Goal: Information Seeking & Learning: Learn about a topic

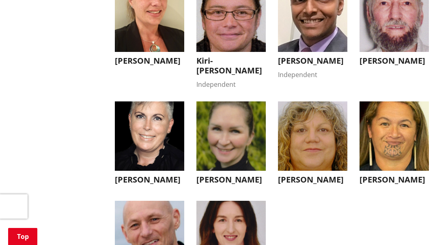
scroll to position [2452, 0]
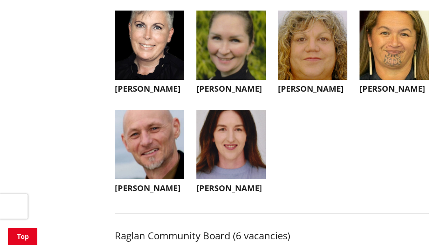
click at [313, 80] on img "button" at bounding box center [312, 45] width 69 height 69
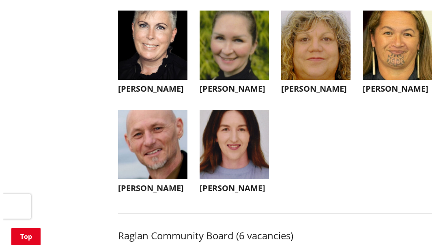
scroll to position [2549, 0]
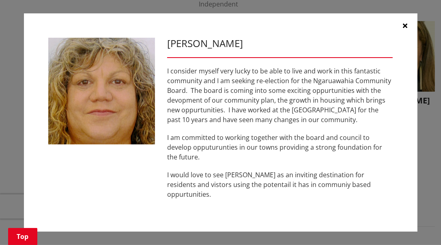
click at [409, 36] on button "button" at bounding box center [405, 25] width 24 height 24
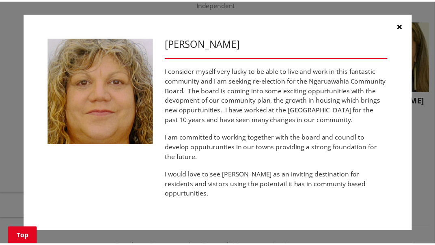
scroll to position [2541, 0]
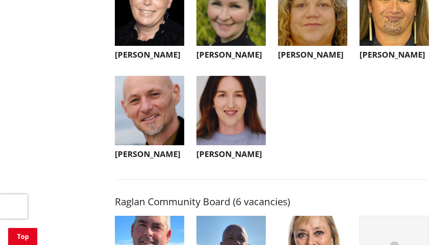
click at [235, 145] on img "button" at bounding box center [230, 110] width 69 height 69
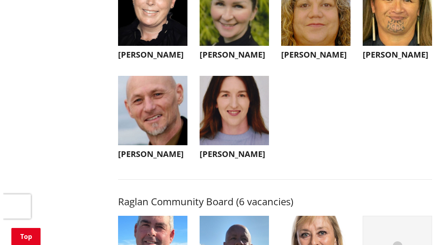
scroll to position [2584, 0]
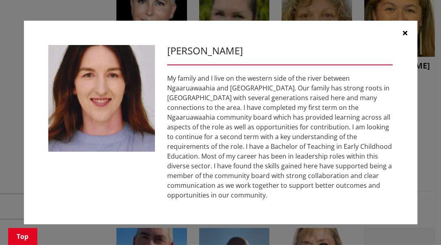
click at [399, 45] on button "button" at bounding box center [405, 33] width 24 height 24
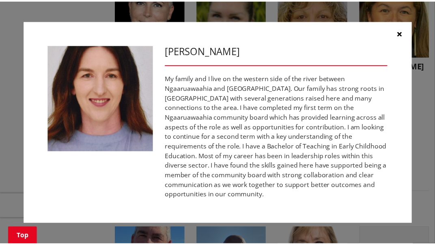
scroll to position [2575, 0]
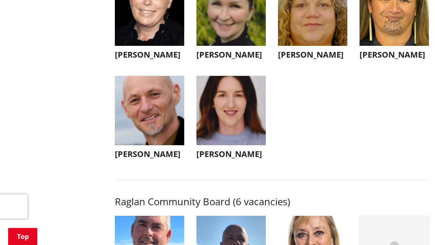
click at [157, 220] on div "Here you will find the candidates for the Waikato district elections. Nominatio…" at bounding box center [272, 56] width 326 height 4888
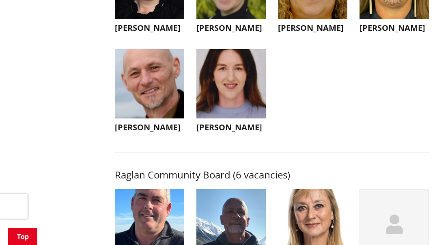
click at [148, 118] on img "button" at bounding box center [149, 83] width 69 height 69
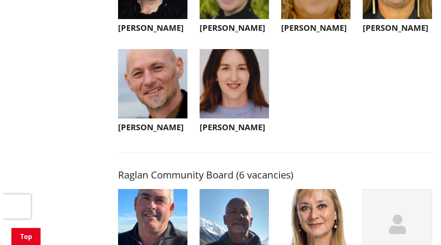
scroll to position [2611, 0]
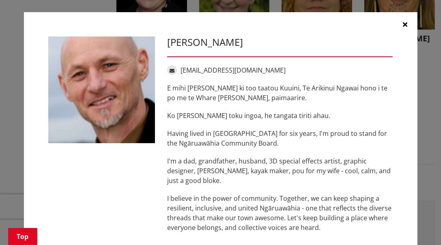
click at [405, 29] on button "button" at bounding box center [405, 24] width 24 height 24
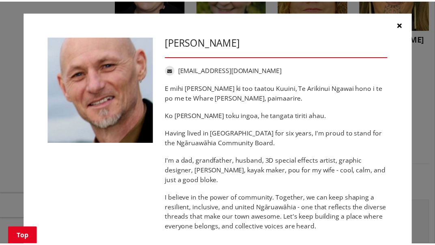
scroll to position [2601, 0]
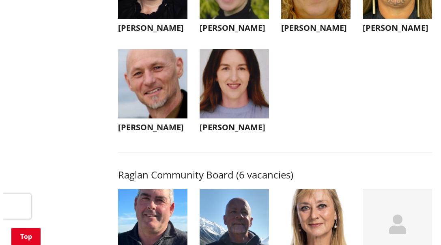
scroll to position [2611, 0]
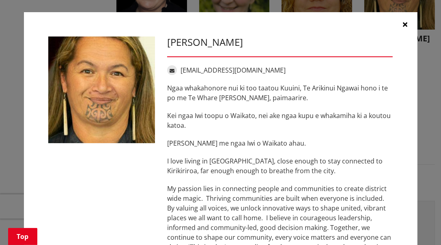
click at [400, 30] on button "button" at bounding box center [405, 24] width 24 height 24
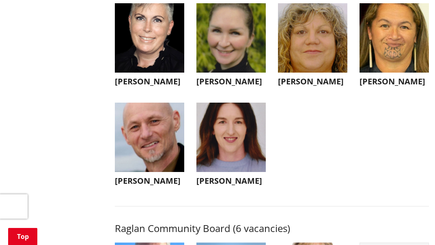
scroll to position [2553, 0]
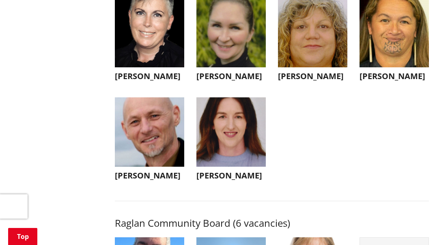
click at [432, 191] on ul "[PERSON_NAME] [PERSON_NAME] Kia ora, I'm [PERSON_NAME]. My family and I have ca…" at bounding box center [272, 37] width 326 height 317
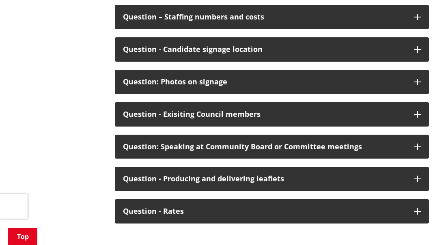
scroll to position [4091, 0]
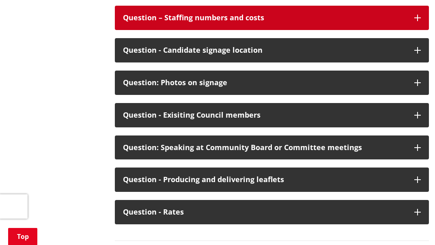
click at [403, 22] on div "Question – Staffing numbers and costs" at bounding box center [264, 18] width 283 height 8
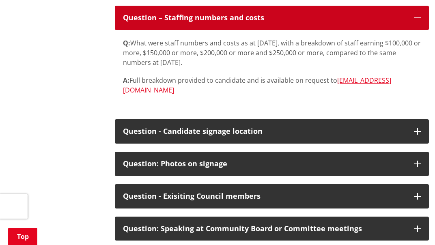
click at [413, 30] on button "Question – Staffing numbers and costs" at bounding box center [272, 18] width 314 height 24
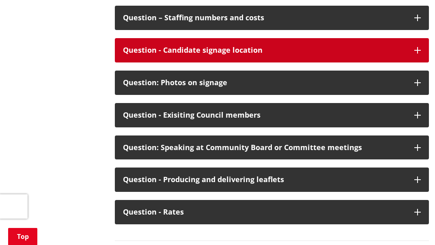
click at [415, 54] on icon "button" at bounding box center [417, 50] width 6 height 6
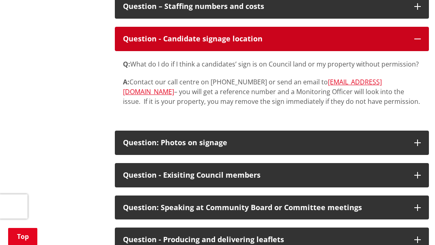
scroll to position [4108, 0]
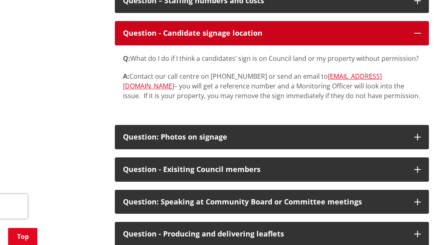
click at [414, 45] on button "Question - Candidate signage location" at bounding box center [272, 33] width 314 height 24
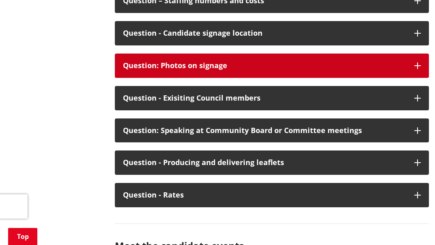
click at [412, 78] on button "Question: Photos on signage" at bounding box center [272, 66] width 314 height 24
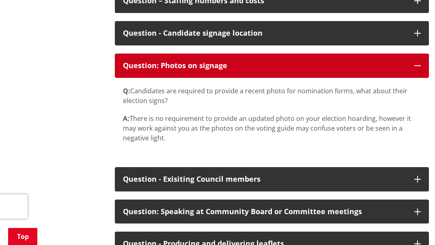
click at [417, 78] on button "Question: Photos on signage" at bounding box center [272, 66] width 314 height 24
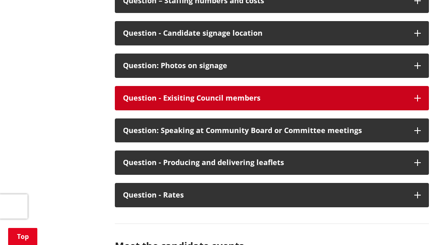
click at [417, 110] on button "Question - Exisiting Council members" at bounding box center [272, 98] width 314 height 24
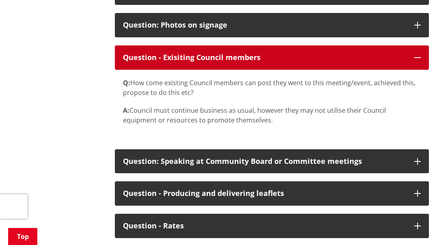
scroll to position [4148, 0]
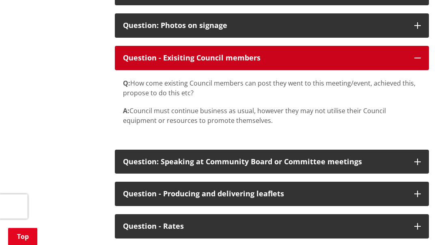
click at [418, 61] on icon "button" at bounding box center [417, 58] width 6 height 6
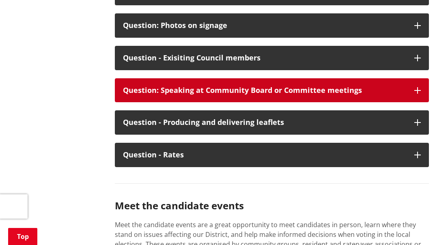
click at [418, 103] on button "Question: Speaking at Community Board or Committee meetings" at bounding box center [272, 90] width 314 height 24
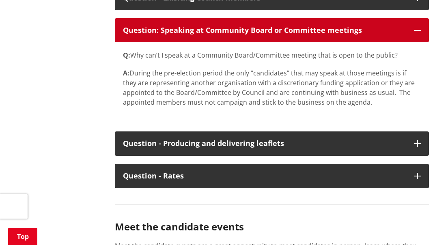
scroll to position [4209, 0]
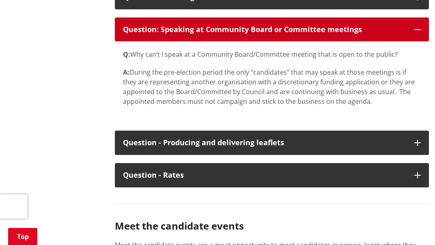
click at [418, 33] on icon "button" at bounding box center [417, 29] width 6 height 6
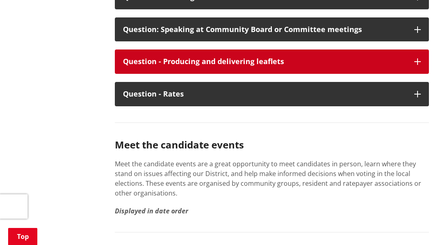
click at [418, 74] on button "Question - Producing and delivering leaflets" at bounding box center [272, 61] width 314 height 24
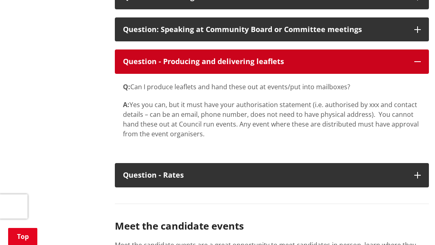
click at [418, 65] on icon "button" at bounding box center [417, 61] width 6 height 6
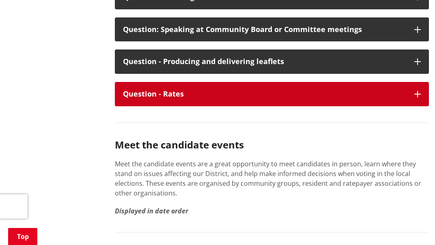
click at [416, 97] on icon "button" at bounding box center [417, 94] width 6 height 6
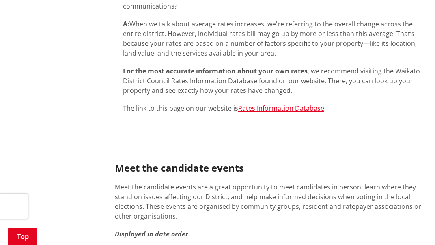
scroll to position [4332, 0]
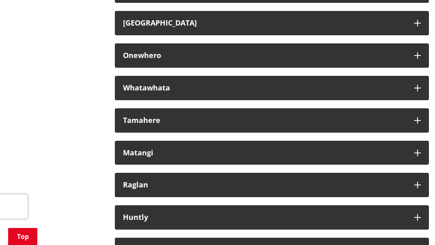
scroll to position [4529, 0]
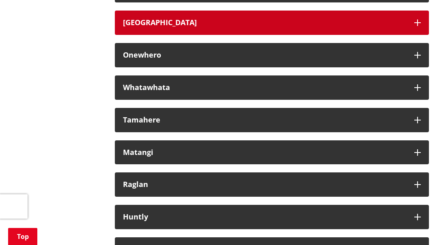
click at [408, 35] on button "[GEOGRAPHIC_DATA]" at bounding box center [272, 23] width 314 height 24
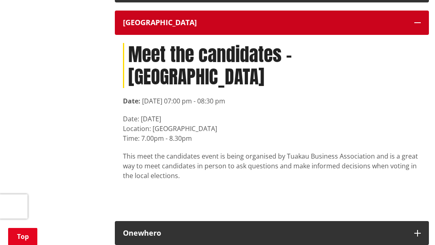
click at [417, 26] on icon "button" at bounding box center [417, 22] width 6 height 6
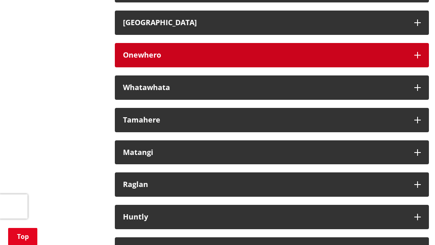
click at [414, 58] on icon "button" at bounding box center [417, 55] width 6 height 6
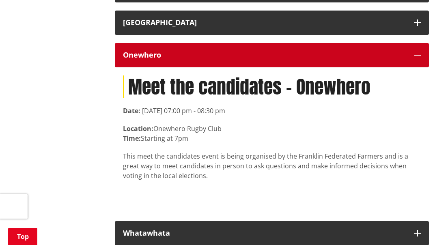
click at [415, 58] on icon "button" at bounding box center [417, 55] width 6 height 6
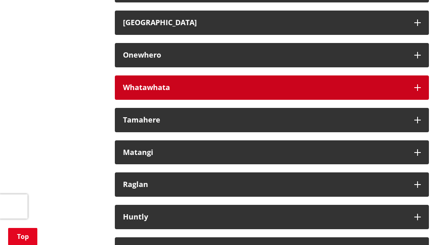
click at [412, 100] on button "Whatawhata" at bounding box center [272, 87] width 314 height 24
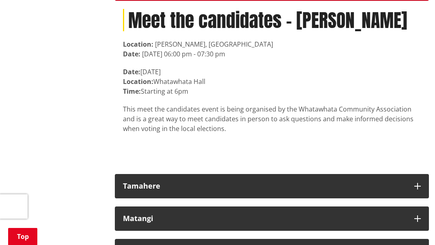
scroll to position [4632, 0]
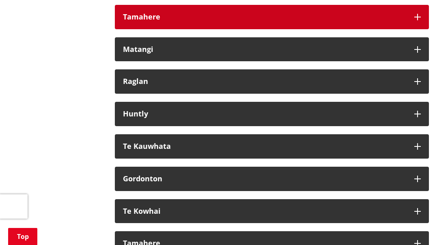
click at [413, 29] on button "Tamahere" at bounding box center [272, 17] width 314 height 24
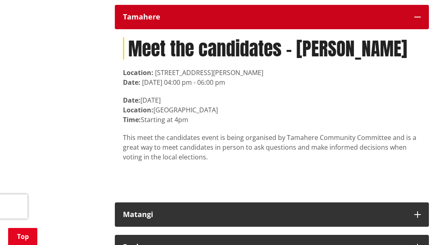
click at [418, 20] on icon "button" at bounding box center [417, 17] width 6 height 6
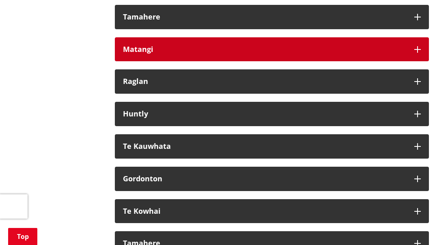
click at [409, 62] on button "Matangi" at bounding box center [272, 49] width 314 height 24
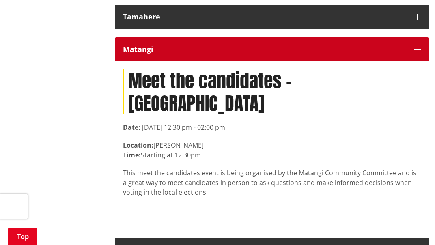
click at [416, 53] on icon "button" at bounding box center [417, 49] width 6 height 6
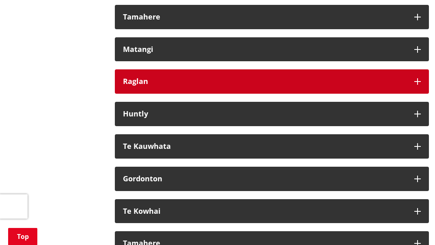
click at [412, 94] on button "Raglan" at bounding box center [272, 81] width 314 height 24
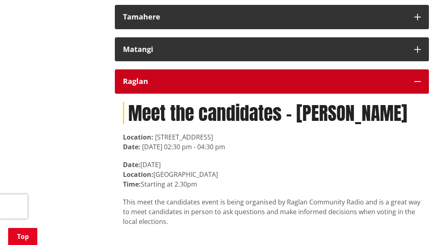
click at [412, 94] on button "Raglan" at bounding box center [272, 81] width 314 height 24
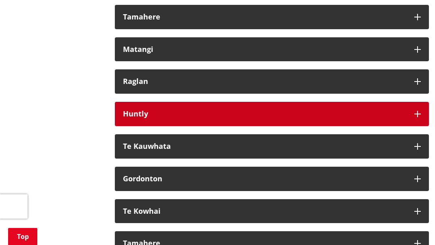
click at [415, 126] on button "Huntly" at bounding box center [272, 114] width 314 height 24
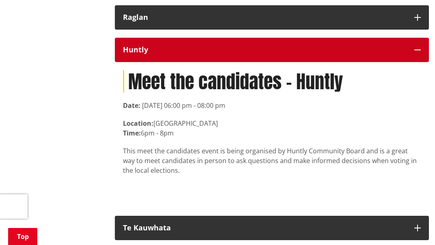
scroll to position [4702, 0]
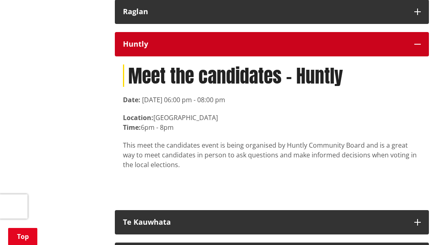
click at [417, 47] on icon "button" at bounding box center [417, 44] width 6 height 6
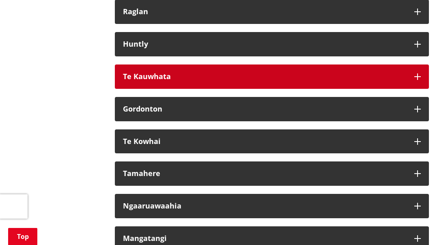
click at [416, 80] on icon "button" at bounding box center [417, 76] width 6 height 6
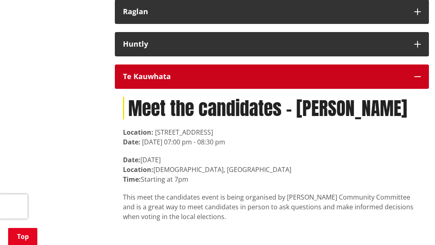
click at [418, 80] on icon "button" at bounding box center [417, 76] width 6 height 6
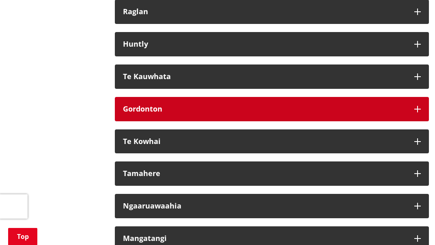
click at [414, 112] on icon "button" at bounding box center [417, 109] width 6 height 6
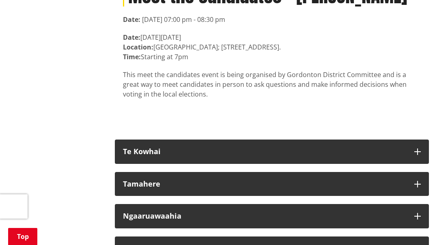
scroll to position [4848, 0]
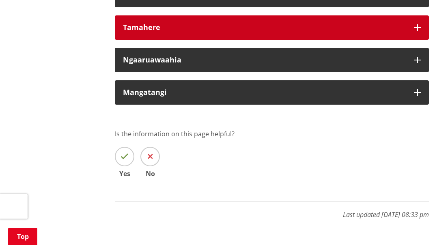
click at [412, 40] on button "Tamahere" at bounding box center [272, 27] width 314 height 24
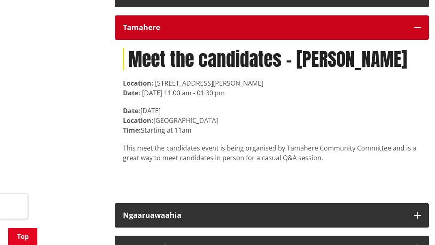
click at [415, 40] on button "Tamahere" at bounding box center [272, 27] width 314 height 24
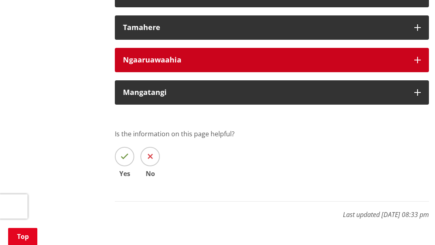
click at [414, 63] on icon "button" at bounding box center [417, 60] width 6 height 6
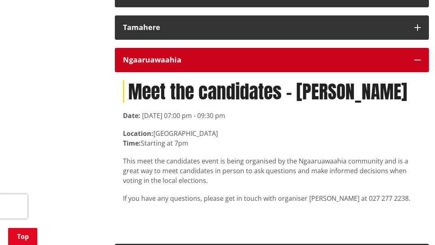
click at [416, 63] on icon "button" at bounding box center [417, 60] width 6 height 6
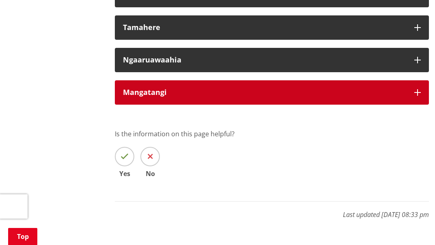
click at [418, 96] on icon "button" at bounding box center [417, 92] width 6 height 6
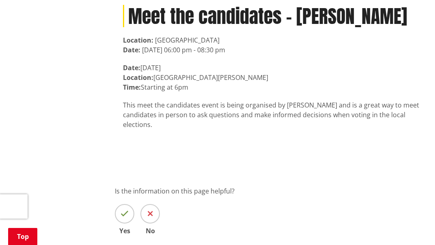
scroll to position [4961, 0]
